Goal: Find specific page/section: Find specific page/section

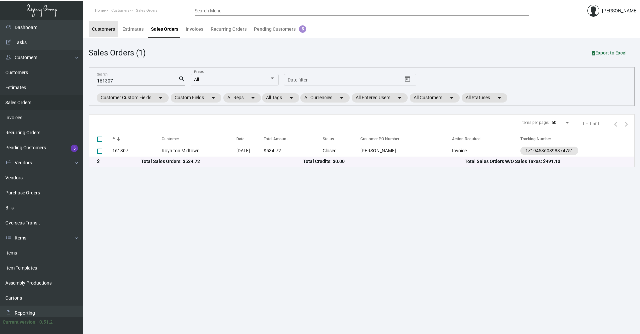
click at [109, 29] on div "Customers" at bounding box center [103, 29] width 23 height 7
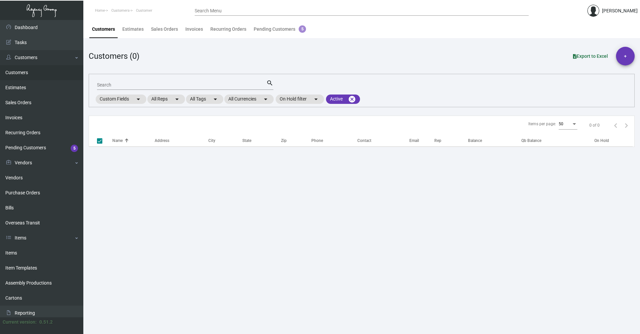
click at [139, 84] on input "Search" at bounding box center [181, 84] width 169 height 5
checkbox input "false"
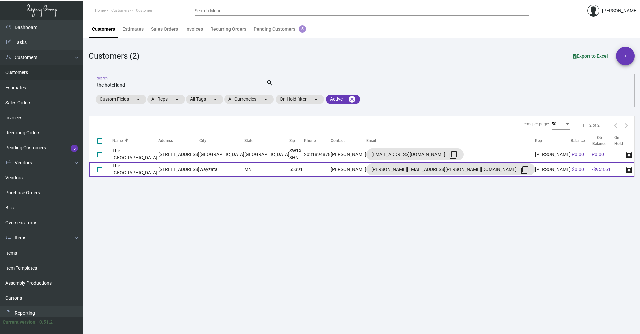
type input "the hotel land"
click at [273, 165] on td "MN" at bounding box center [266, 169] width 45 height 15
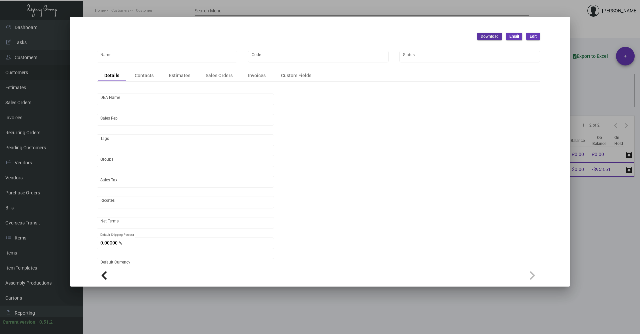
type input "The [GEOGRAPHIC_DATA]"
type input "THLAND"
type input "[PERSON_NAME]"
type input "Out of State"
type input "Net 30"
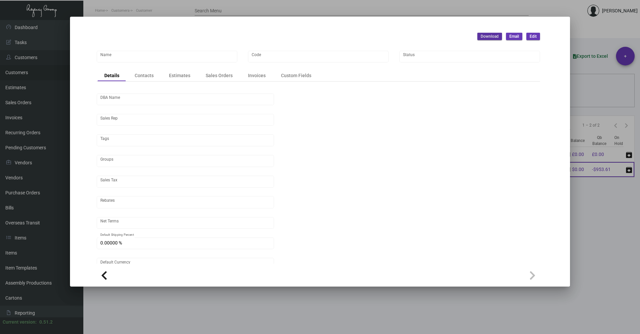
type input "8.50000 %"
type input "United States Dollar $"
type input "$ 0.00"
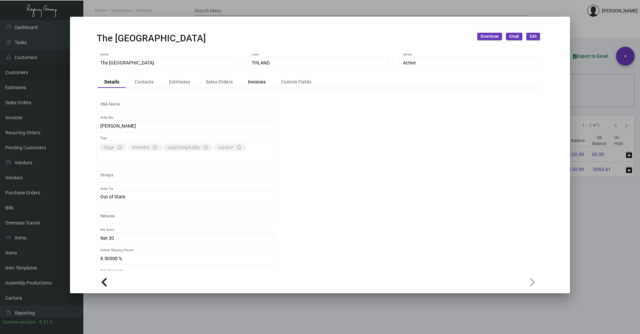
click at [252, 79] on div "Invoices" at bounding box center [257, 81] width 18 height 7
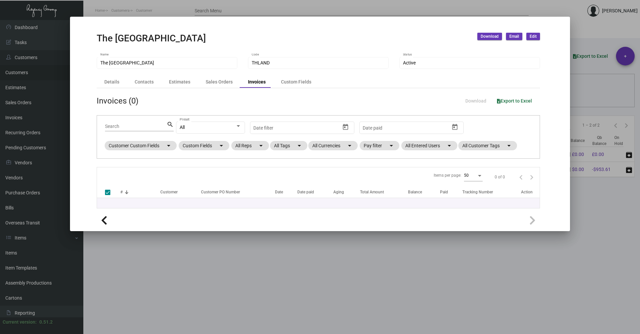
checkbox input "false"
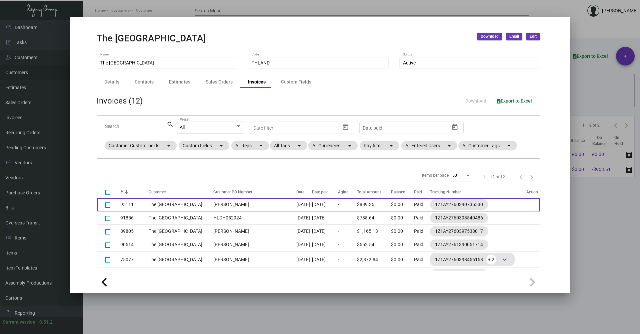
click at [296, 204] on td "[DATE]" at bounding box center [304, 204] width 16 height 13
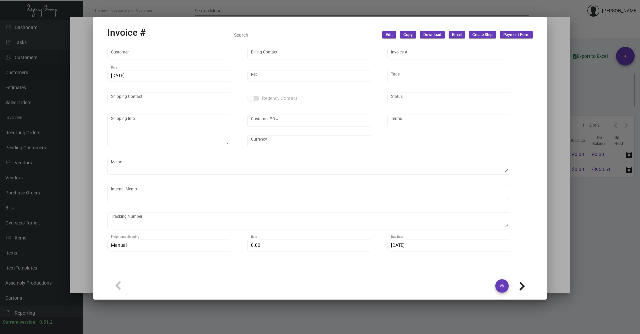
type input "The [GEOGRAPHIC_DATA]"
type input "[PERSON_NAME]"
type input "95111"
type input "[DATE]"
type input "[PERSON_NAME]"
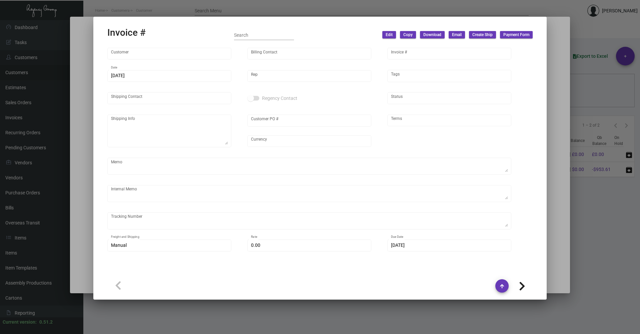
type input "[PERSON_NAME]"
type textarea "The [GEOGRAPHIC_DATA] - [PERSON_NAME] [STREET_ADDRESS]"
type input "[PERSON_NAME]"
type input "United States Dollar $"
type input "Net 30"
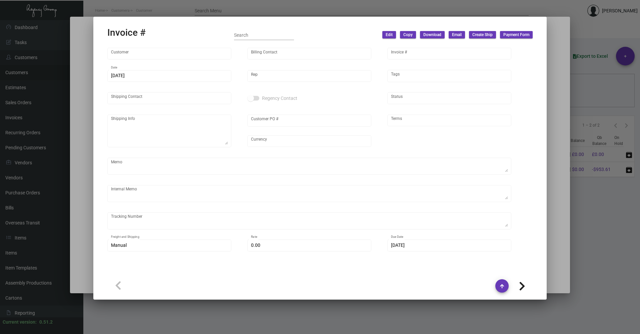
type textarea "17.77"
type input "7.80000 %"
type input "[DATE]"
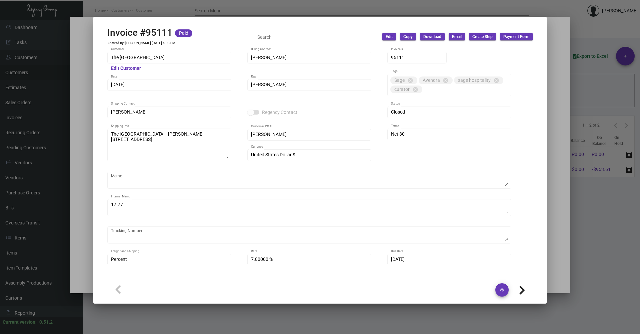
click at [460, 38] on span "Email" at bounding box center [457, 37] width 10 height 6
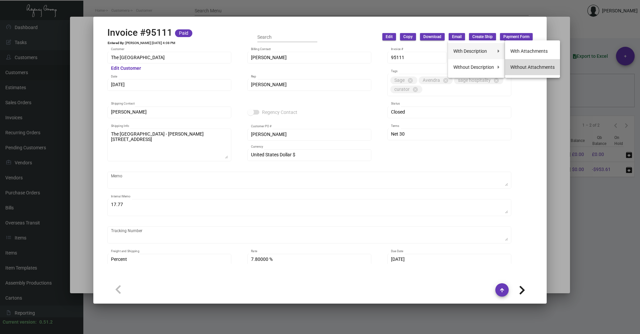
click at [534, 67] on button "Without Attachments" at bounding box center [532, 67] width 55 height 16
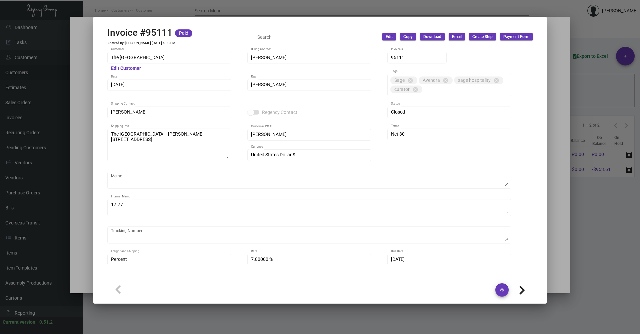
click at [555, 280] on div at bounding box center [320, 167] width 640 height 334
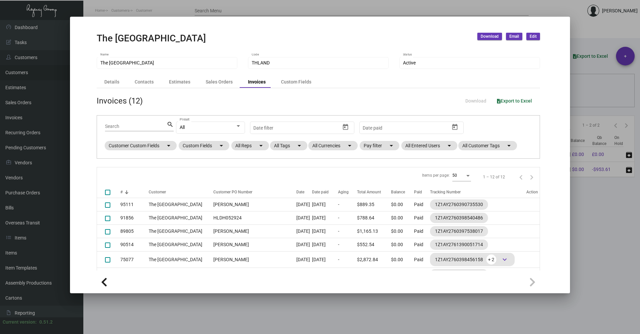
click at [597, 271] on div at bounding box center [320, 167] width 640 height 334
